Goal: Task Accomplishment & Management: Use online tool/utility

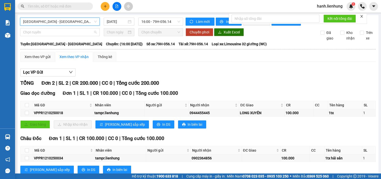
click at [64, 28] on span "Chọn tuyến" at bounding box center [60, 32] width 74 height 8
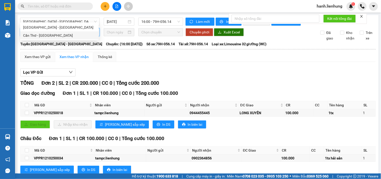
type input "cân"
click at [169, 62] on div "Xem theo VP gửi Xem theo VP nhận Thống kê" at bounding box center [198, 57] width 356 height 10
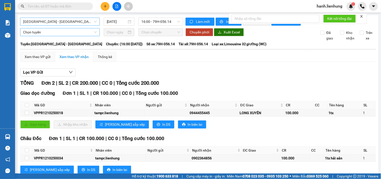
click at [57, 18] on span "[GEOGRAPHIC_DATA] - [GEOGRAPHIC_DATA]" at bounding box center [60, 22] width 74 height 8
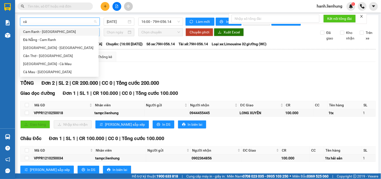
type input "cân"
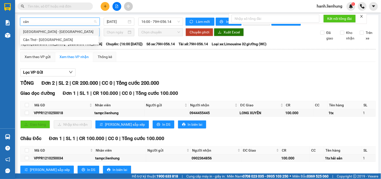
click at [65, 33] on div "[GEOGRAPHIC_DATA] - [GEOGRAPHIC_DATA]" at bounding box center [59, 32] width 73 height 6
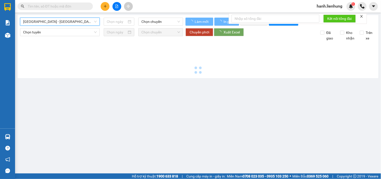
type input "[DATE]"
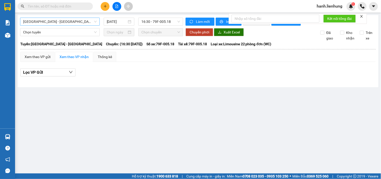
click at [88, 5] on span at bounding box center [55, 7] width 75 height 8
click at [71, 7] on input "text" at bounding box center [57, 7] width 59 height 6
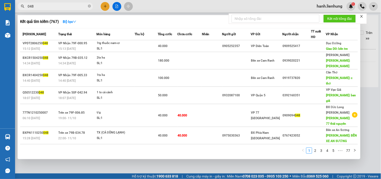
drag, startPoint x: 56, startPoint y: 7, endPoint x: 22, endPoint y: 8, distance: 33.7
click at [22, 8] on span "048" at bounding box center [55, 7] width 75 height 8
type input "084"
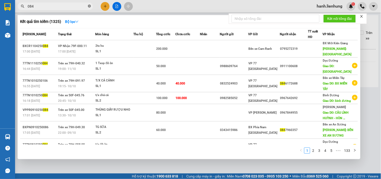
click at [89, 5] on icon "close-circle" at bounding box center [89, 6] width 3 height 3
